Goal: Task Accomplishment & Management: Manage account settings

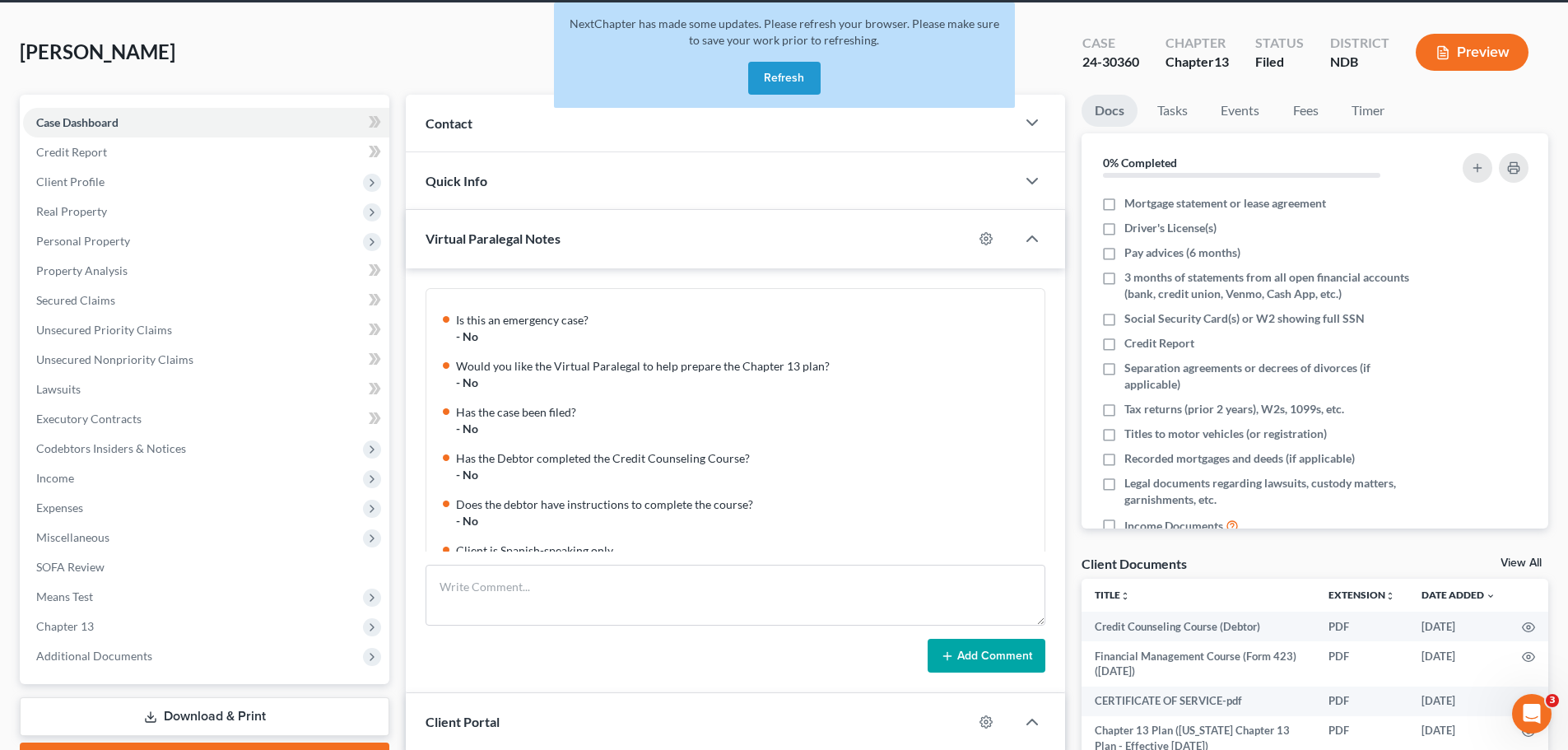
click at [782, 80] on button "Refresh" at bounding box center [784, 78] width 73 height 32
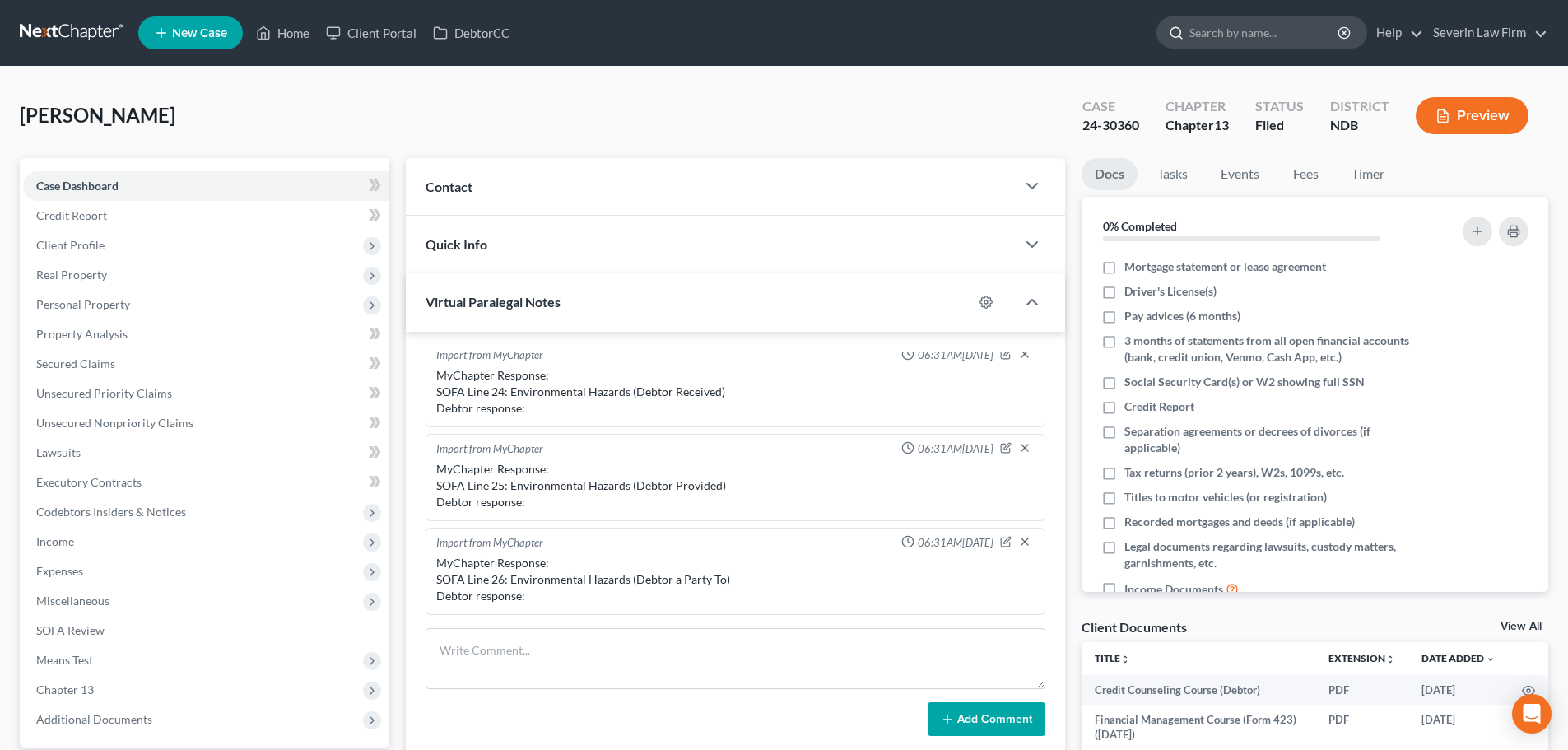
click at [1216, 41] on input "search" at bounding box center [1265, 32] width 151 height 31
type input "[PERSON_NAME]"
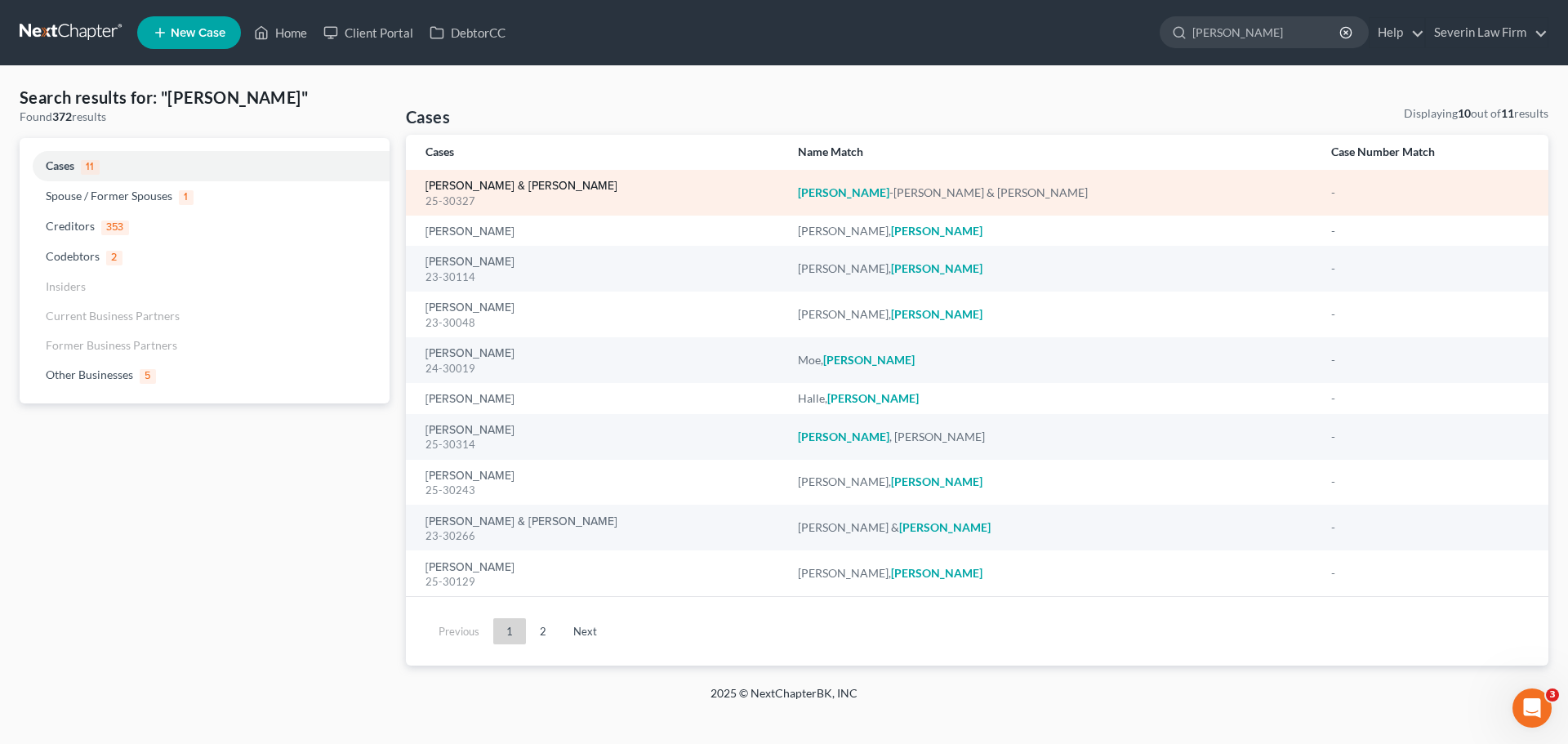
click at [502, 183] on link "[PERSON_NAME] & [PERSON_NAME]" at bounding box center [521, 186] width 192 height 11
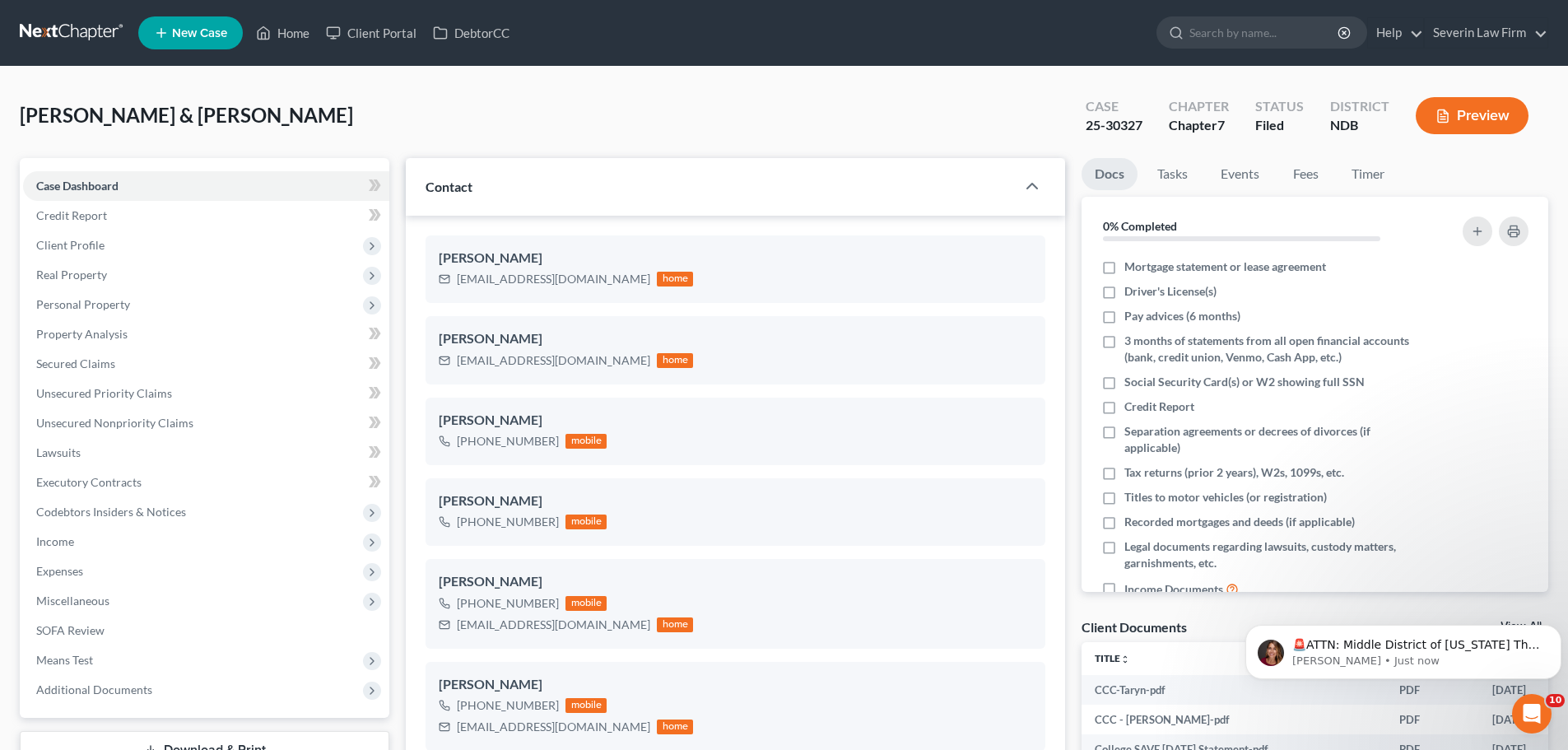
scroll to position [797, 0]
click at [1377, 646] on p "🚨ATTN: Middle District of [US_STATE] The court has added a new Credit Counselin…" at bounding box center [1417, 645] width 249 height 16
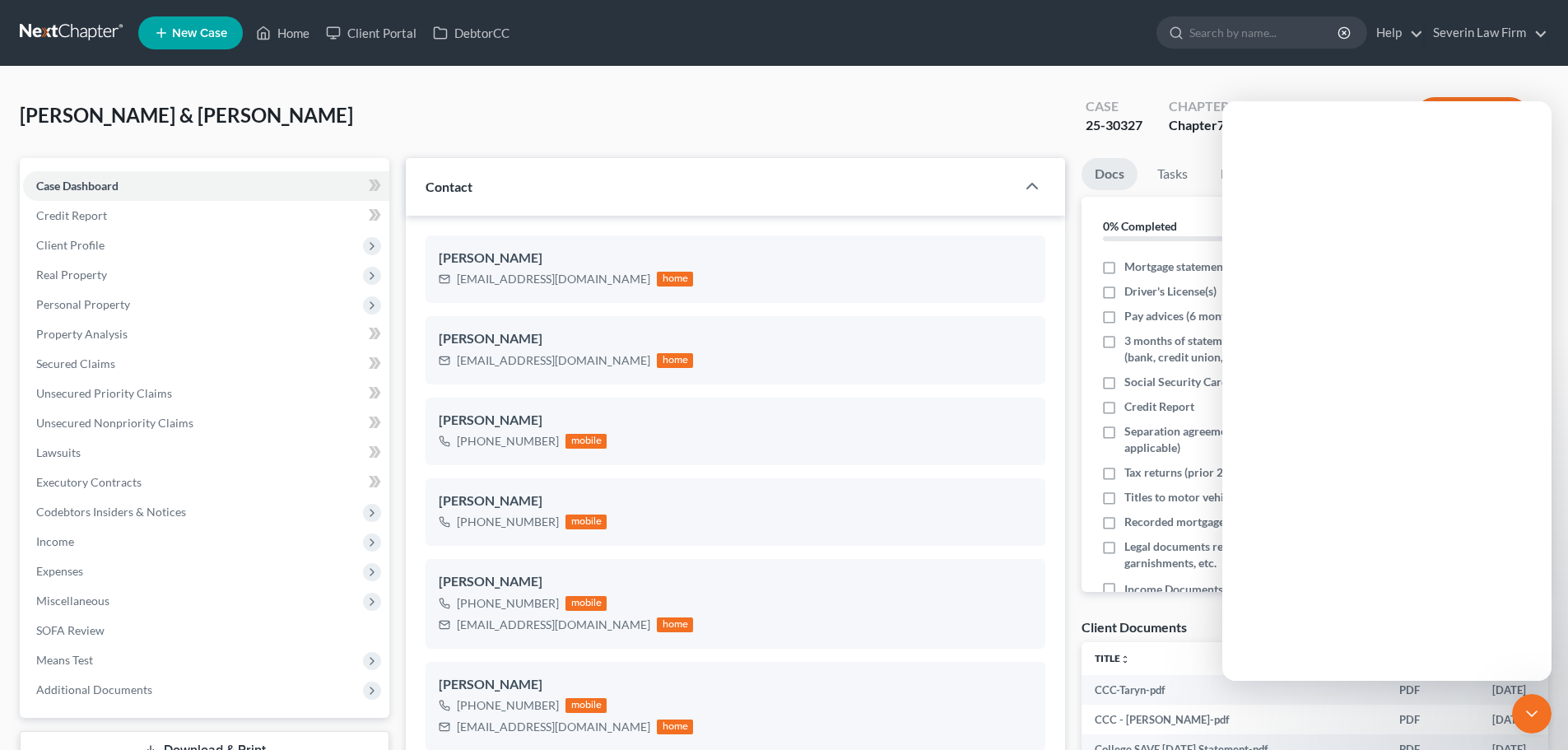
scroll to position [0, 0]
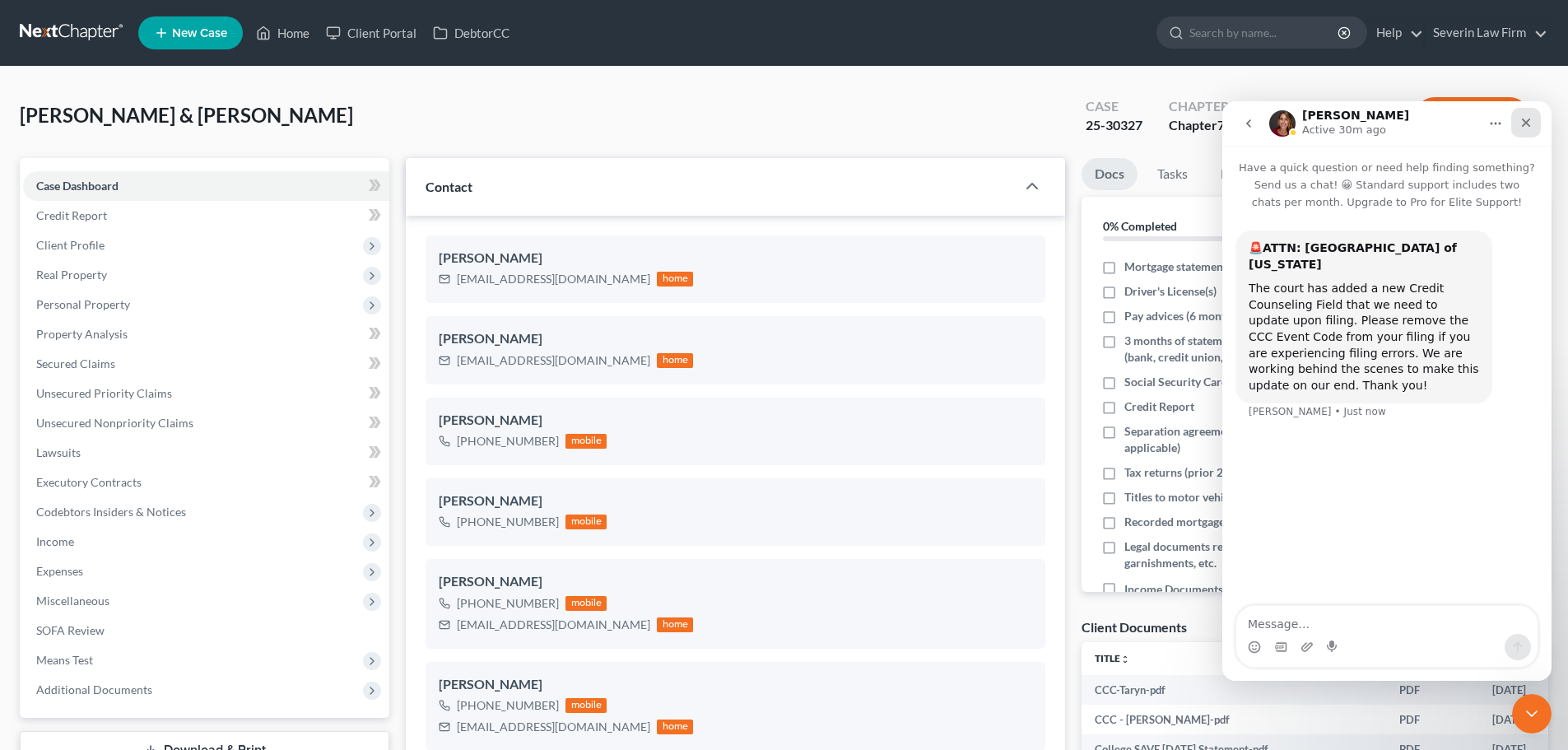
click at [1530, 110] on div "Close" at bounding box center [1526, 122] width 30 height 30
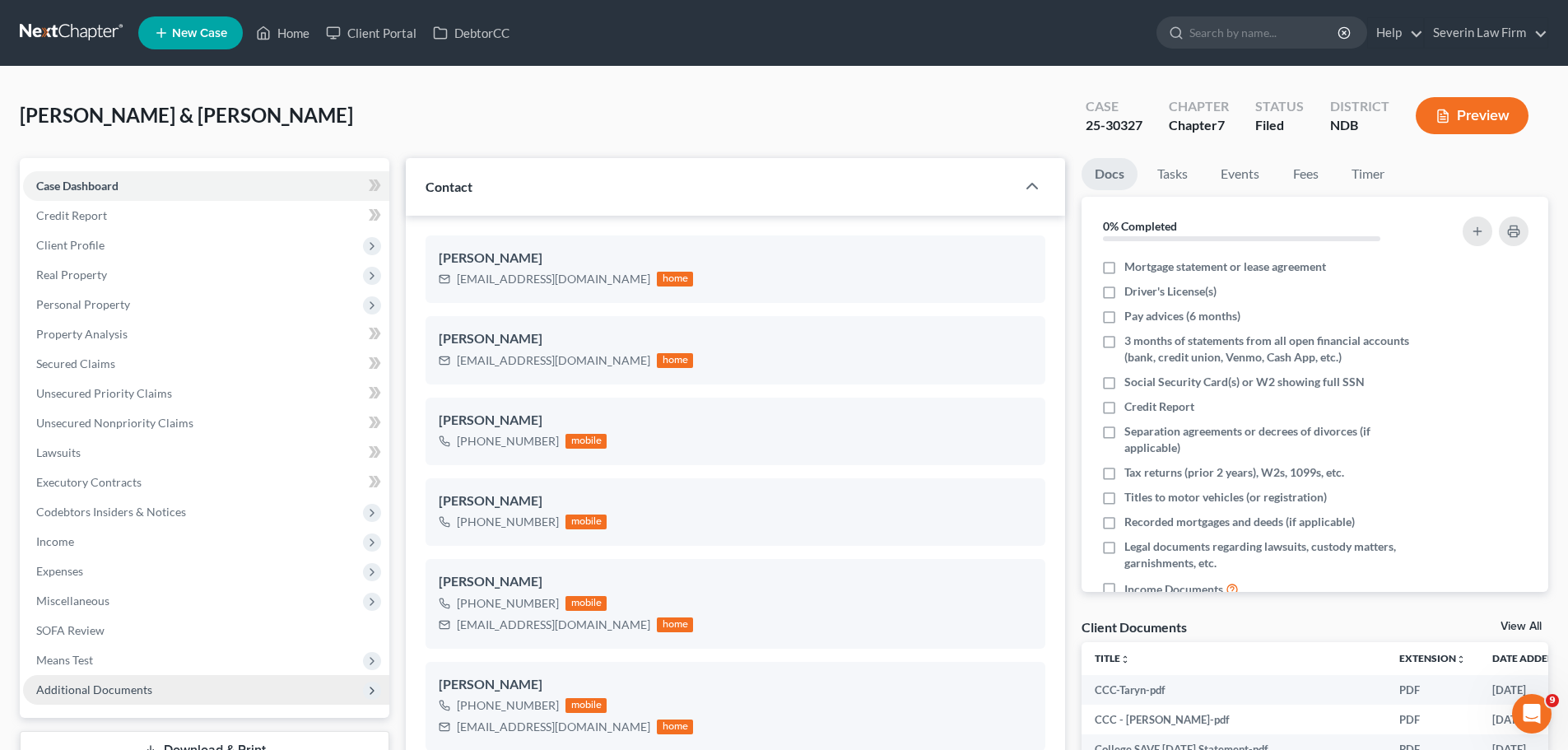
click at [108, 687] on span "Additional Documents" at bounding box center [94, 689] width 116 height 14
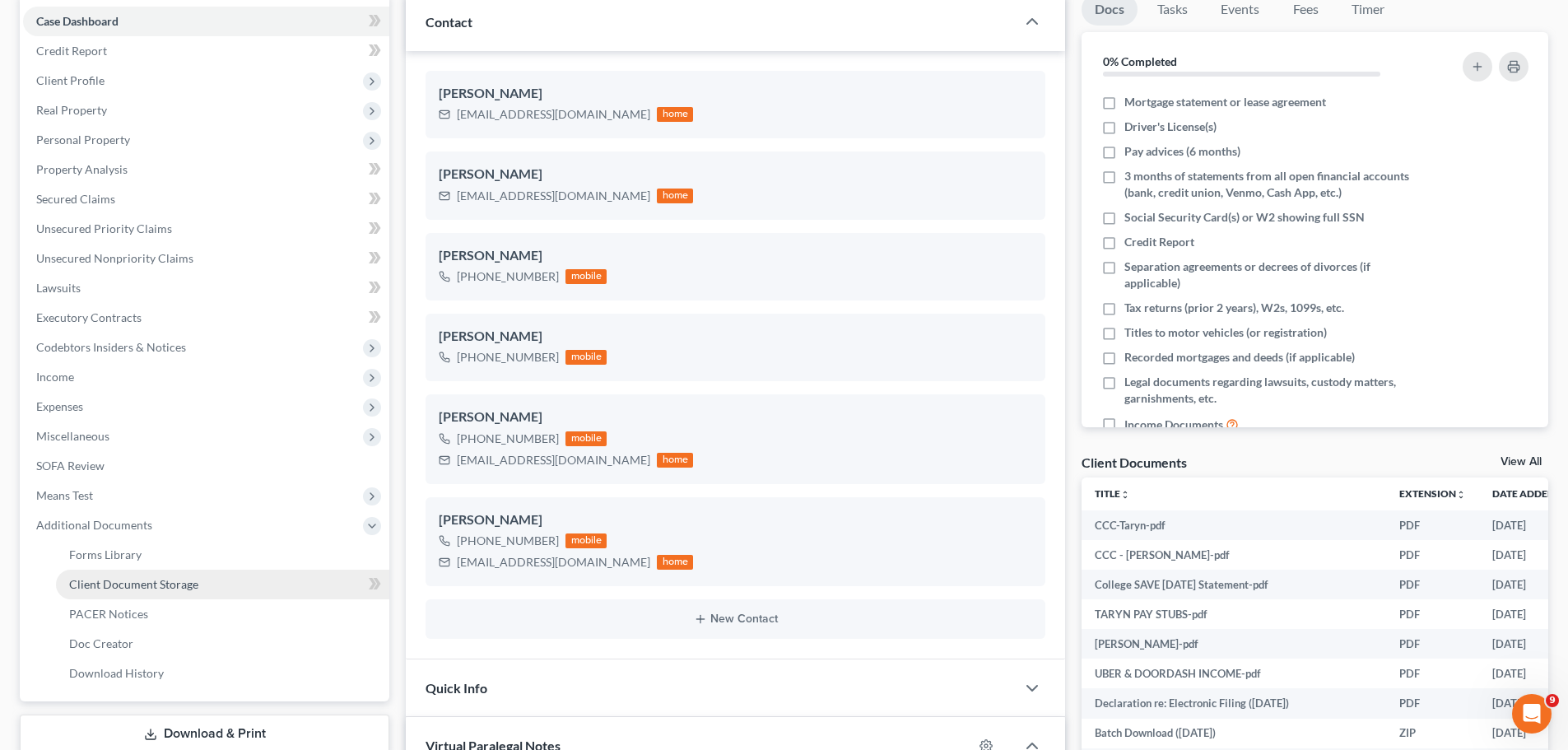
click at [154, 583] on span "Client Document Storage" at bounding box center [133, 584] width 129 height 14
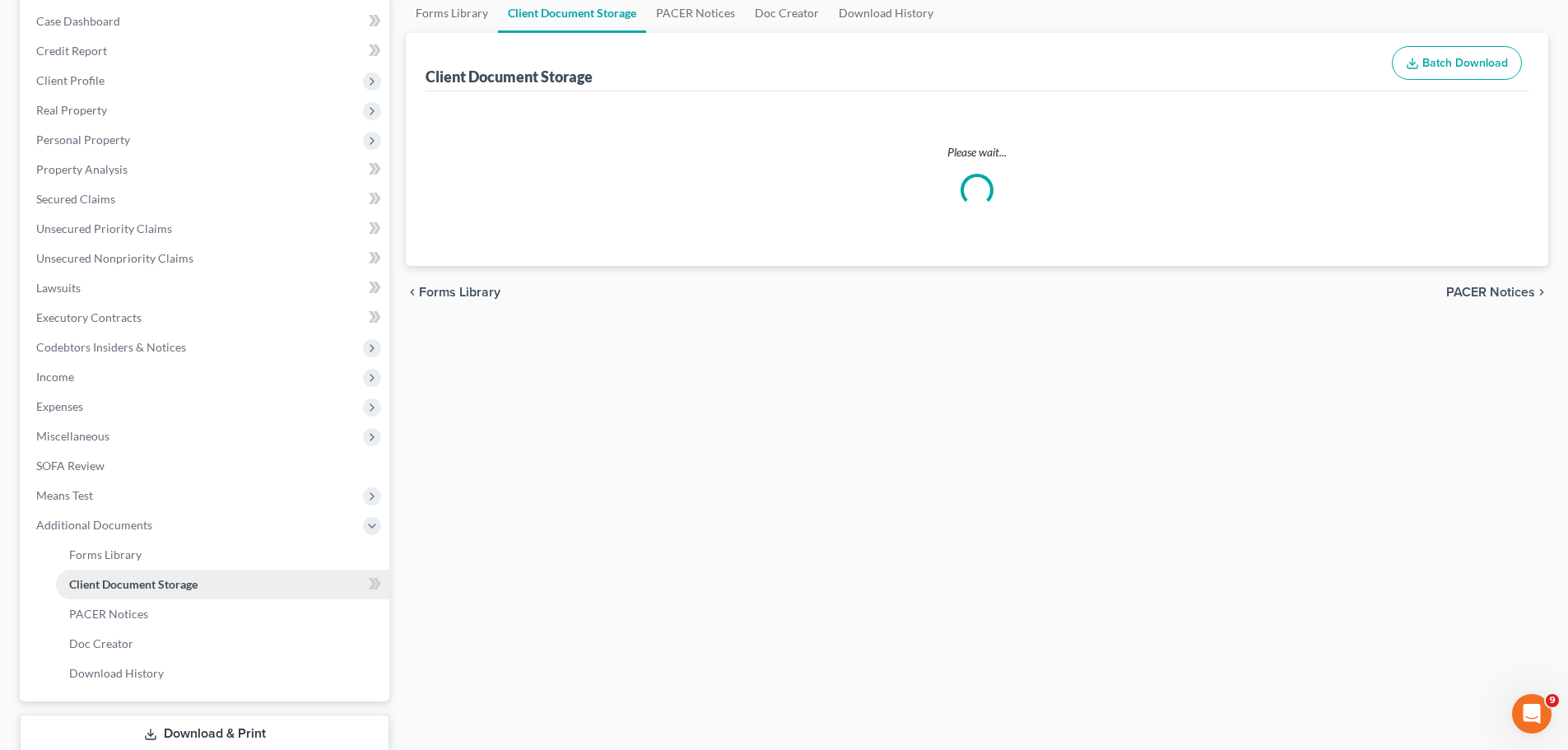
scroll to position [163, 0]
select select "4"
select select "3"
select select "0"
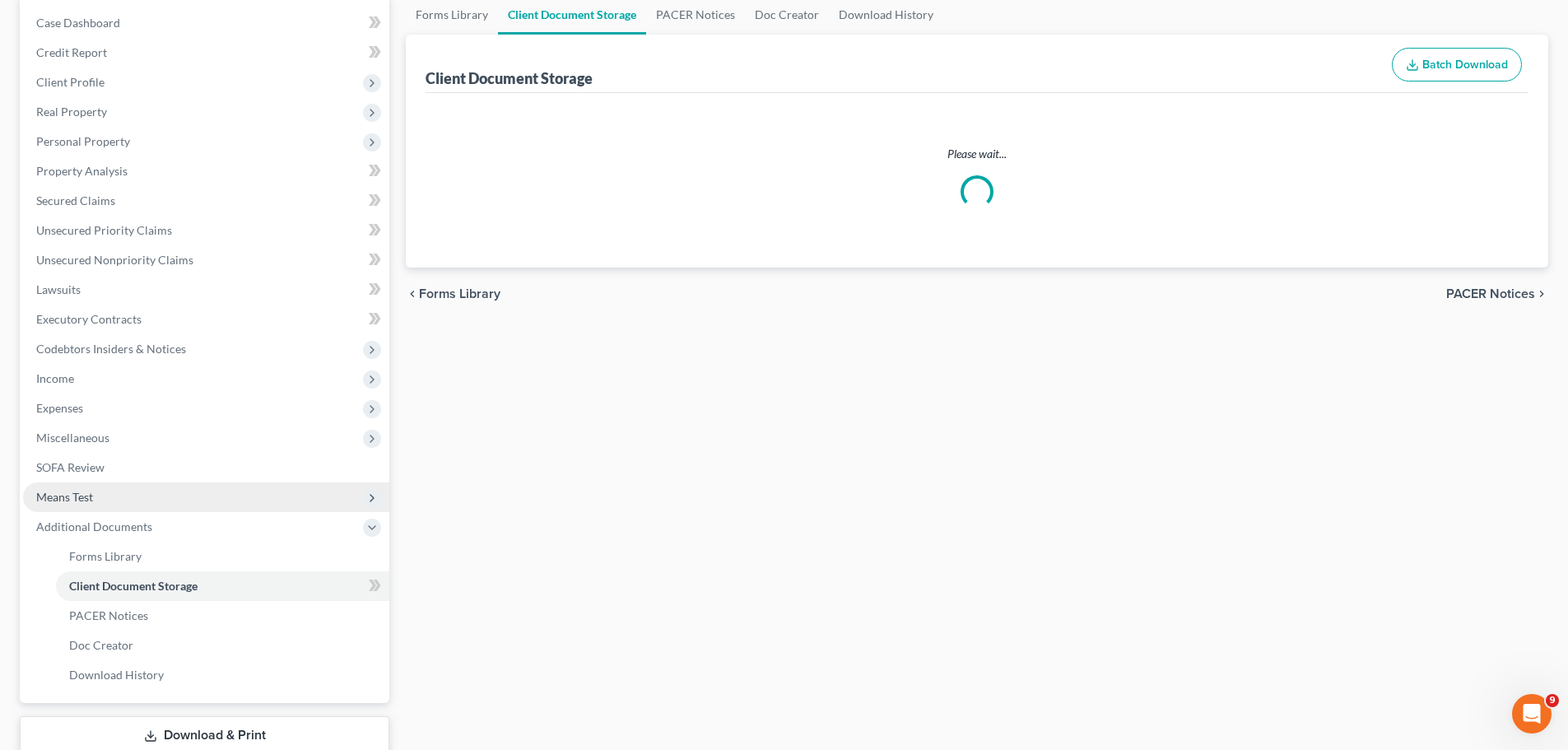
select select "0"
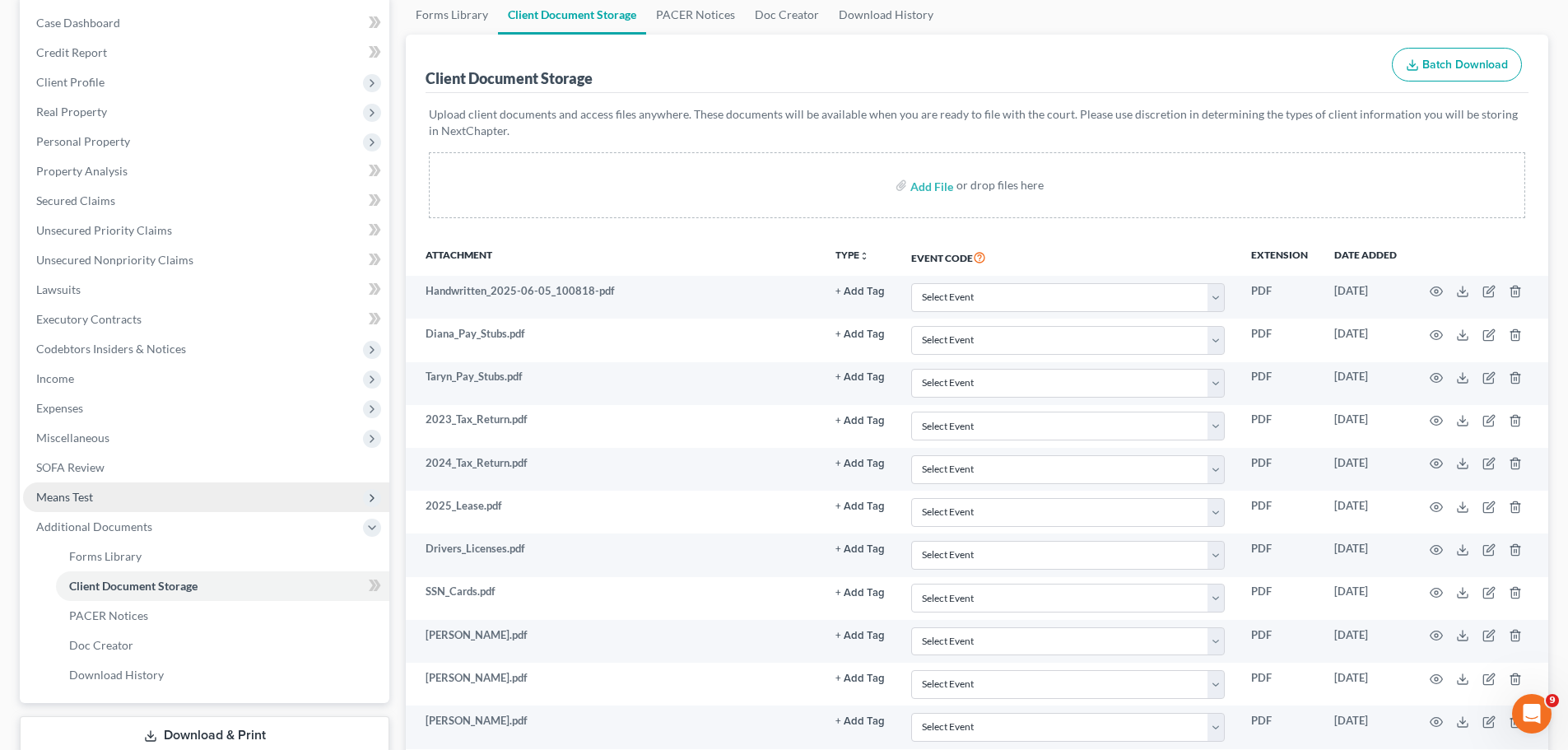
scroll to position [0, 0]
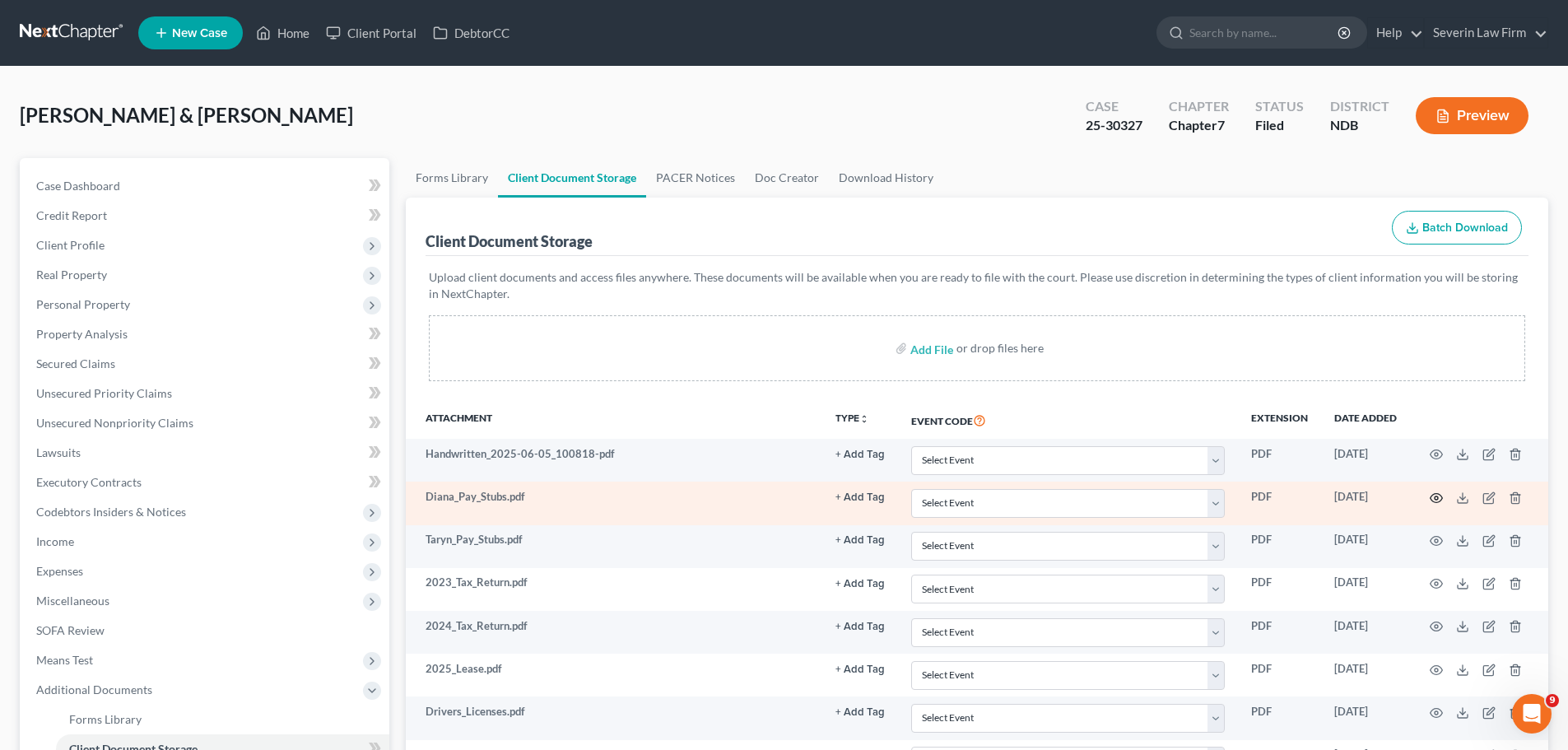
click at [1434, 493] on icon "button" at bounding box center [1436, 498] width 13 height 13
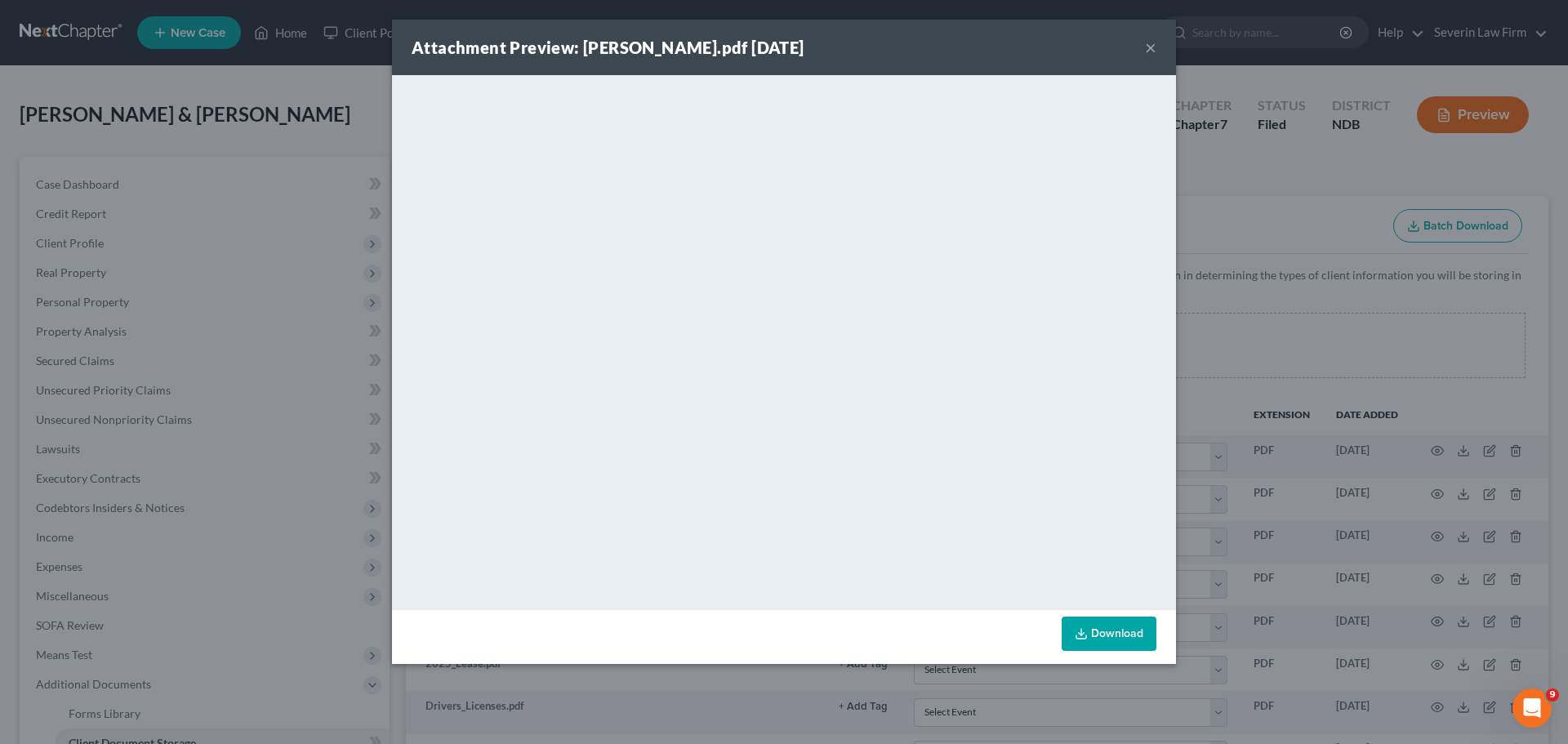
click at [1148, 46] on button "×" at bounding box center [1150, 47] width 11 height 20
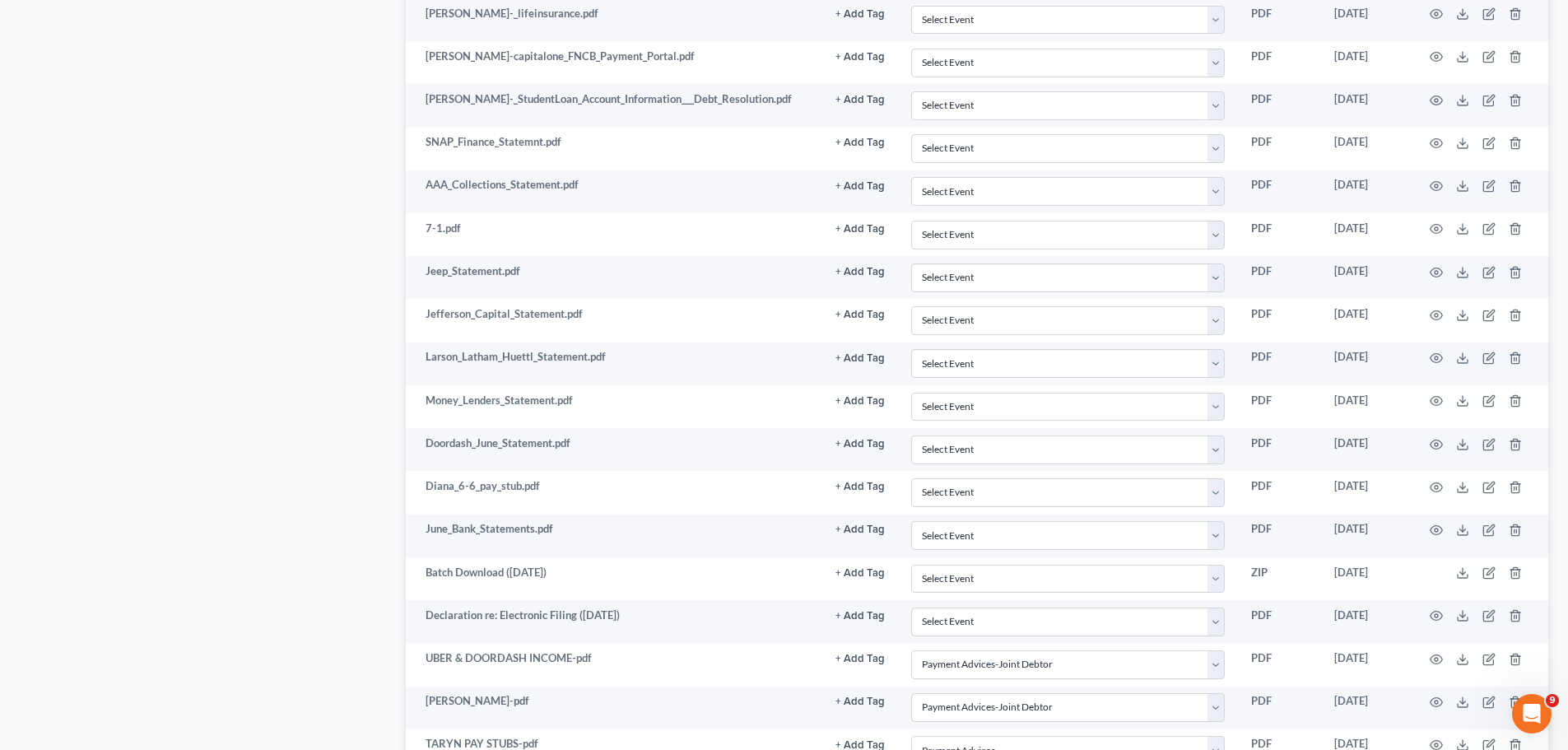
scroll to position [2058, 0]
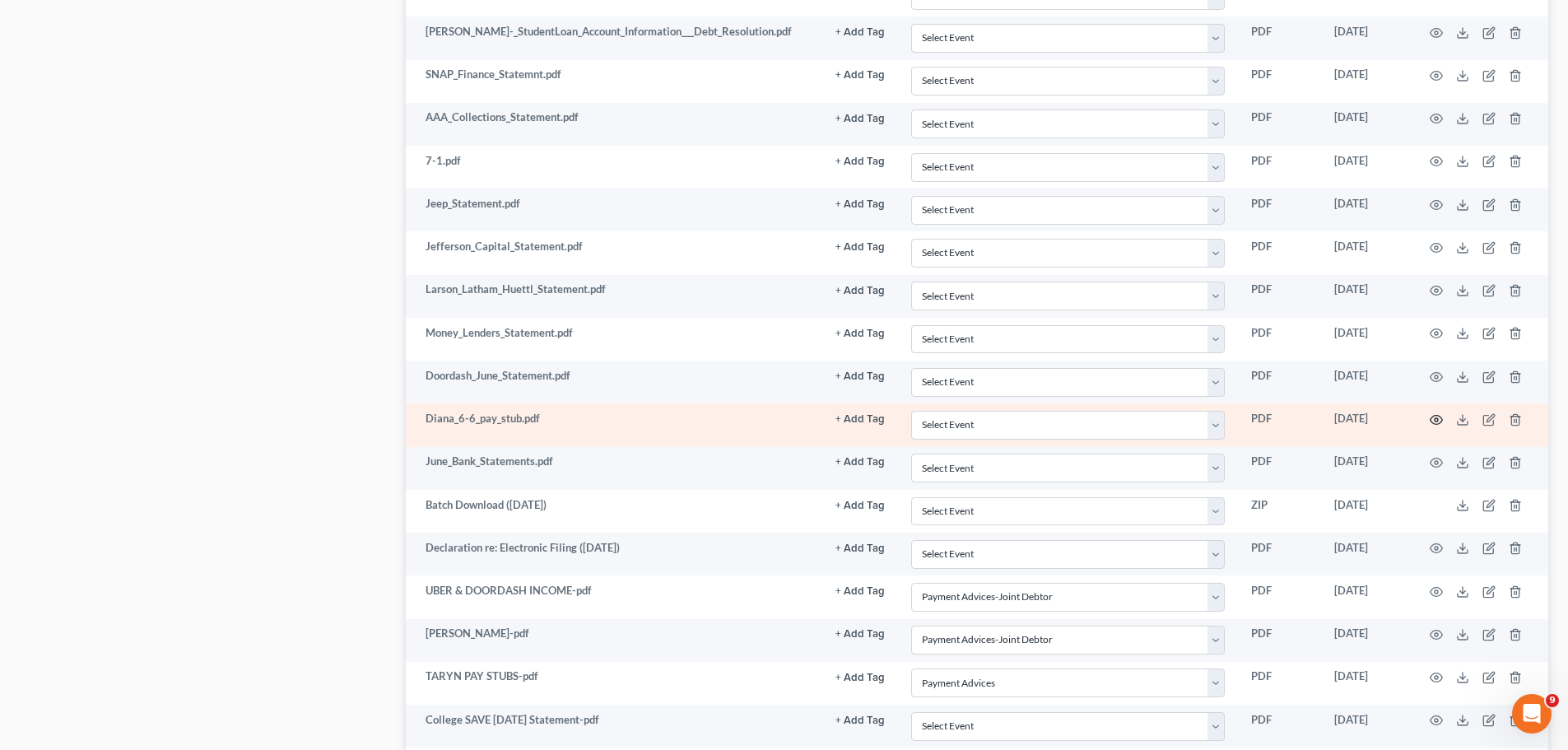
click at [1439, 418] on icon "button" at bounding box center [1436, 419] width 13 height 13
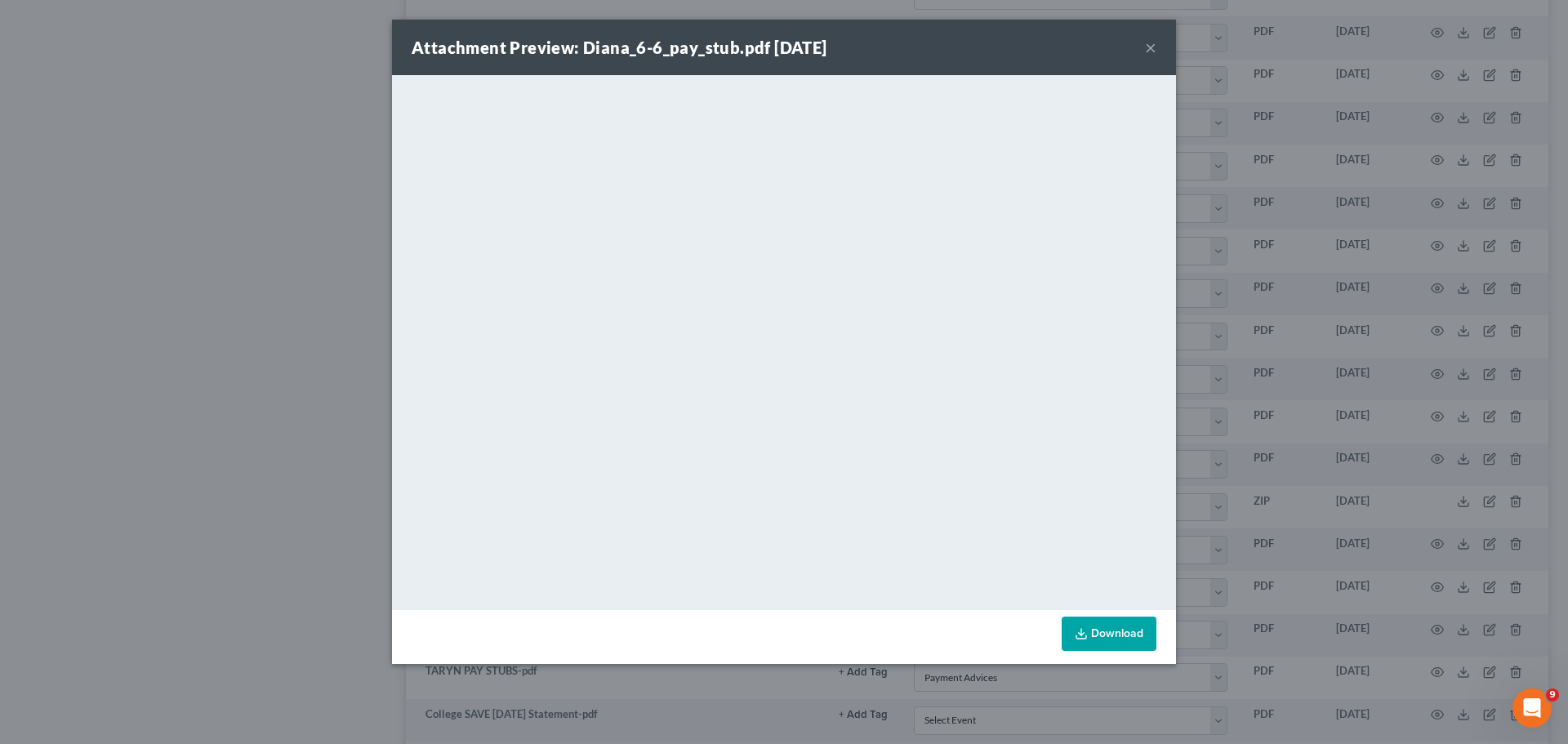
click at [1146, 56] on button "×" at bounding box center [1150, 47] width 11 height 20
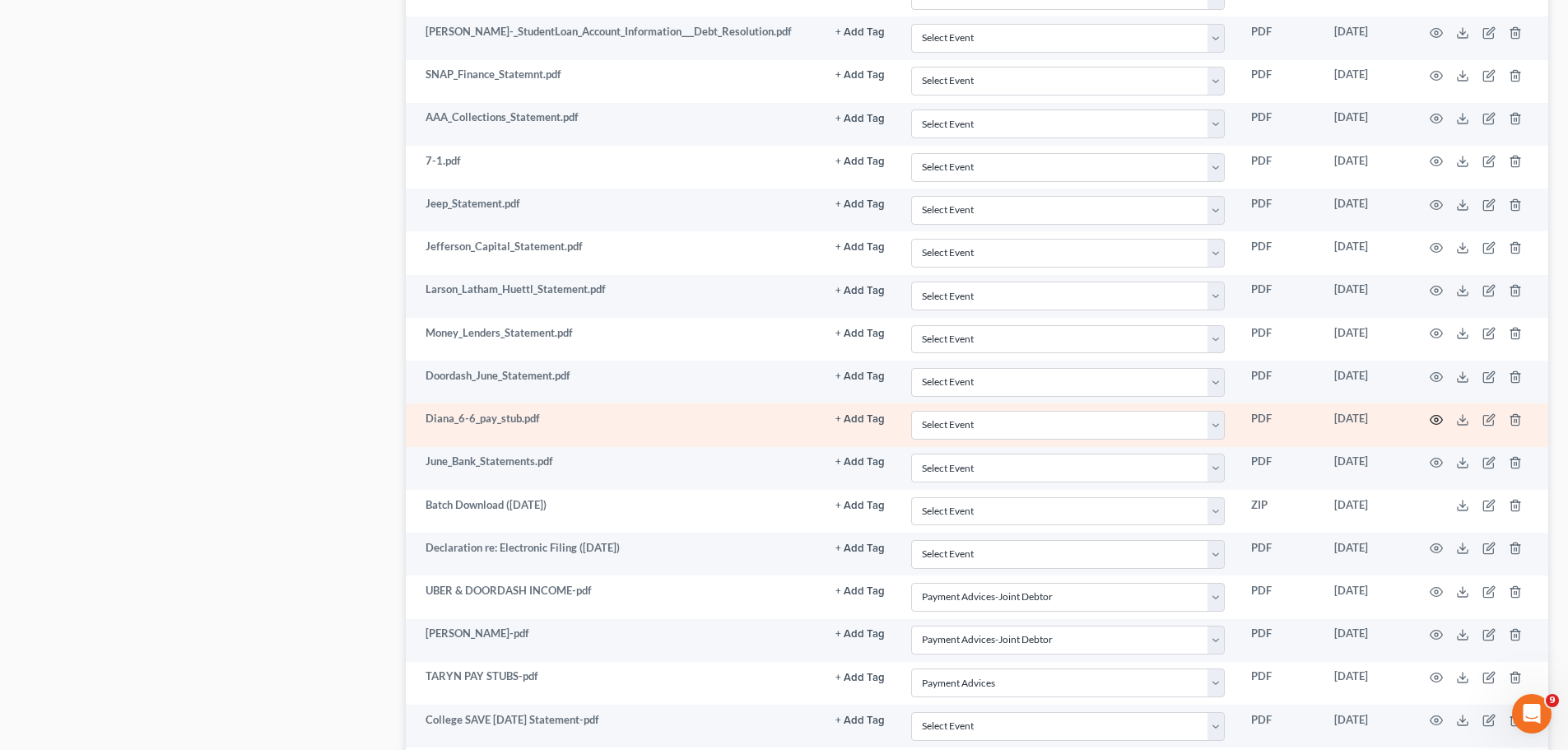
click at [1441, 423] on icon "button" at bounding box center [1436, 419] width 13 height 13
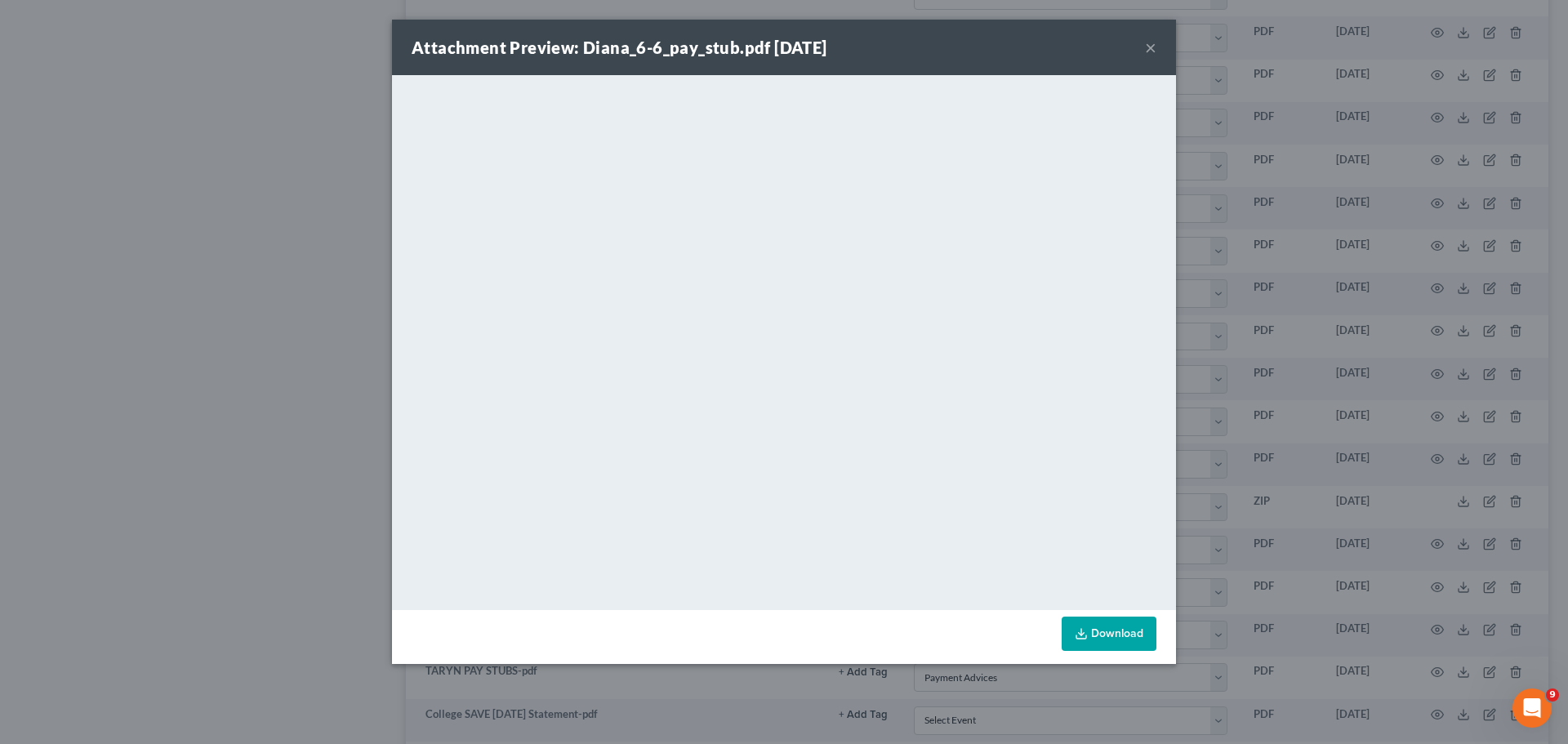
click at [1154, 48] on button "×" at bounding box center [1150, 47] width 11 height 20
